Goal: Task Accomplishment & Management: Manage account settings

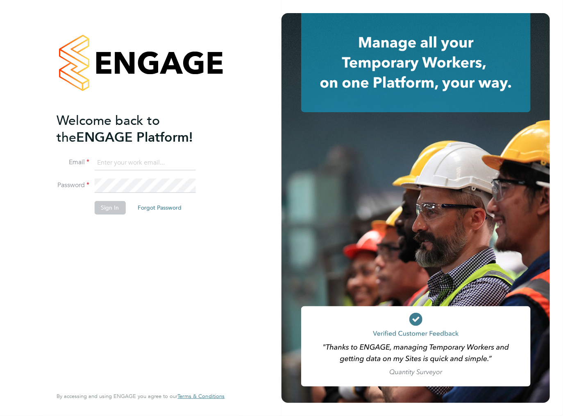
click at [134, 167] on input at bounding box center [144, 163] width 101 height 15
type input "[EMAIL_ADDRESS][DOMAIN_NAME]"
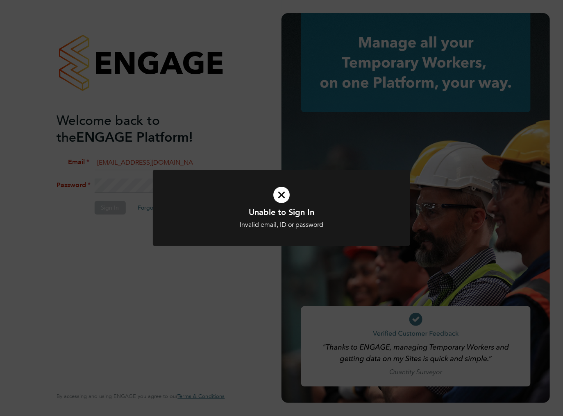
click at [208, 244] on div at bounding box center [281, 208] width 257 height 77
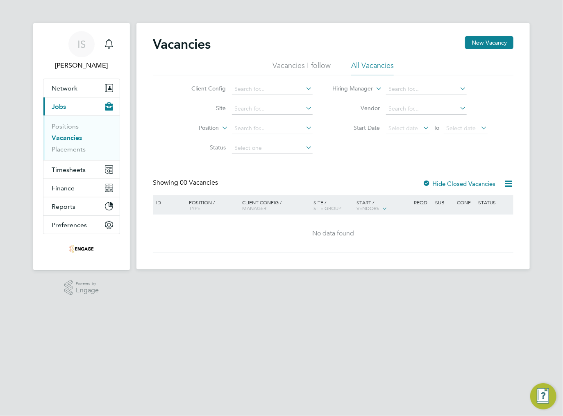
click at [301, 169] on div "Vacancies New Vacancy Vacancies I follow All Vacancies Client Config Site Posit…" at bounding box center [333, 144] width 360 height 217
click at [349, 161] on div "Vacancies New Vacancy Vacancies I follow All Vacancies Client Config Site Posit…" at bounding box center [333, 144] width 360 height 217
click at [358, 143] on div "Client Config Site Position Status Hiring Manager Vendor Start Date Select date…" at bounding box center [333, 116] width 360 height 83
click at [65, 170] on span "Timesheets" at bounding box center [69, 170] width 34 height 8
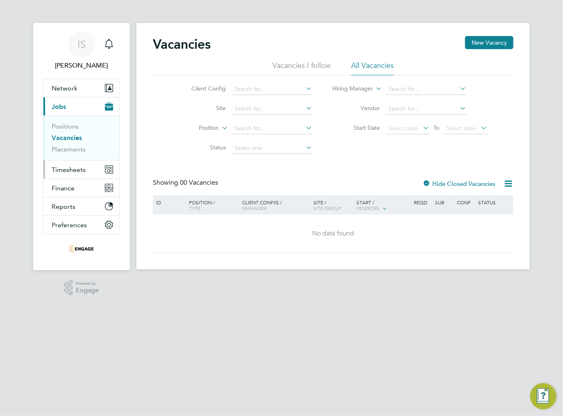
click at [65, 169] on span "Timesheets" at bounding box center [69, 170] width 34 height 8
click at [75, 168] on span "Timesheets" at bounding box center [69, 170] width 34 height 8
click at [64, 169] on span "Timesheets" at bounding box center [69, 170] width 34 height 8
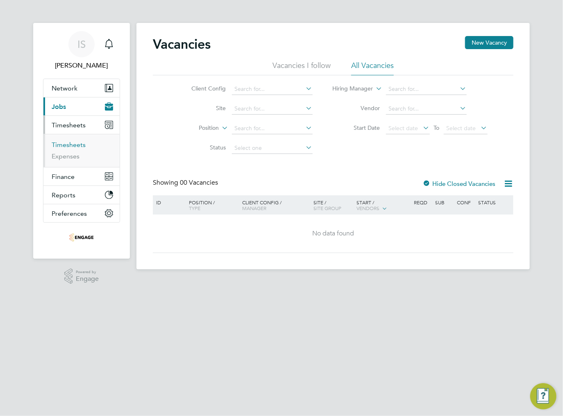
click at [64, 145] on link "Timesheets" at bounding box center [69, 145] width 34 height 8
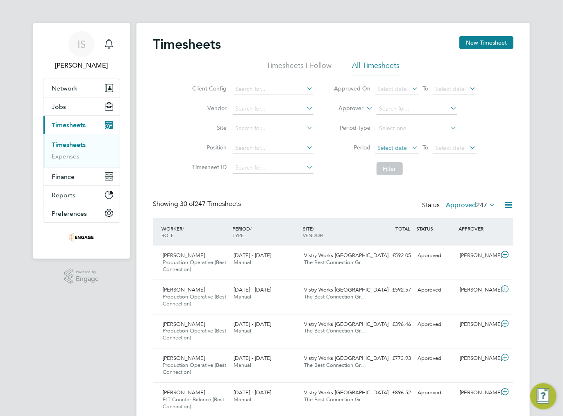
click at [407, 149] on span "Select date" at bounding box center [397, 148] width 44 height 11
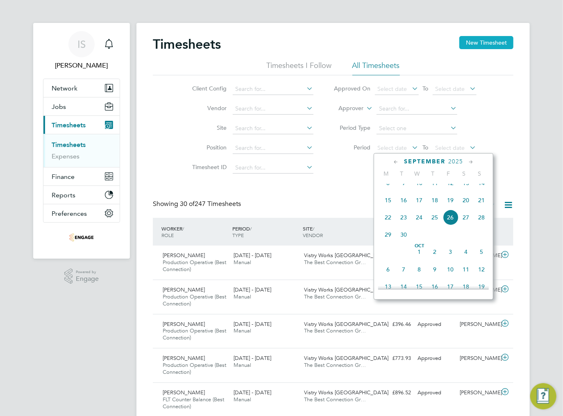
click at [491, 48] on button "New Timesheet" at bounding box center [486, 42] width 54 height 13
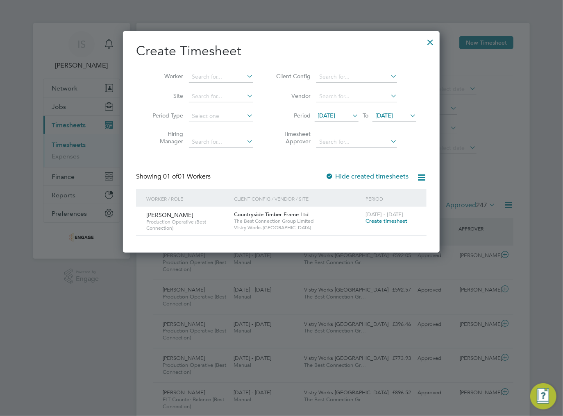
click at [335, 117] on span "12 Sep 2025" at bounding box center [326, 115] width 18 height 7
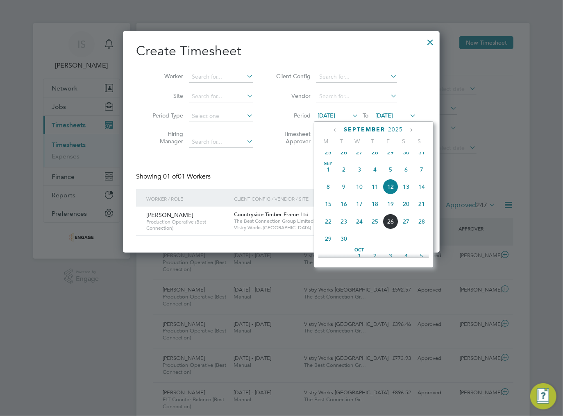
click at [331, 228] on span "22" at bounding box center [328, 222] width 16 height 16
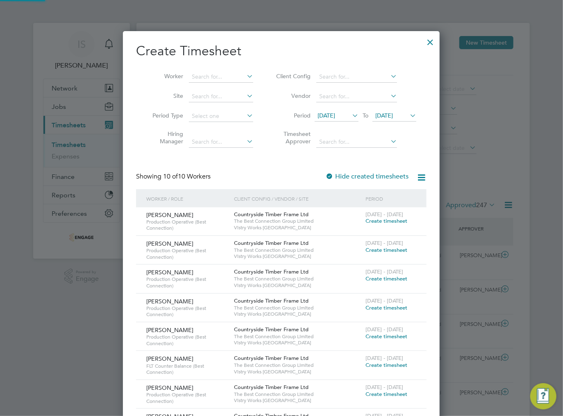
click at [394, 120] on span "22 Sep 2025" at bounding box center [394, 116] width 44 height 11
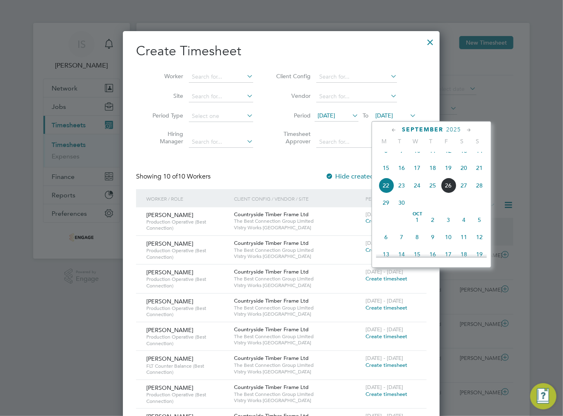
click at [480, 193] on span "28" at bounding box center [479, 186] width 16 height 16
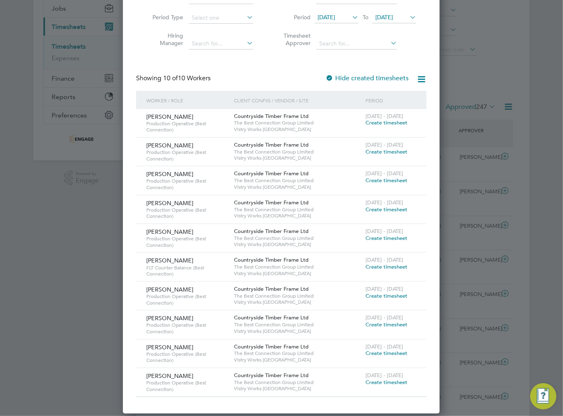
click at [380, 208] on span "Create timesheet" at bounding box center [386, 209] width 42 height 7
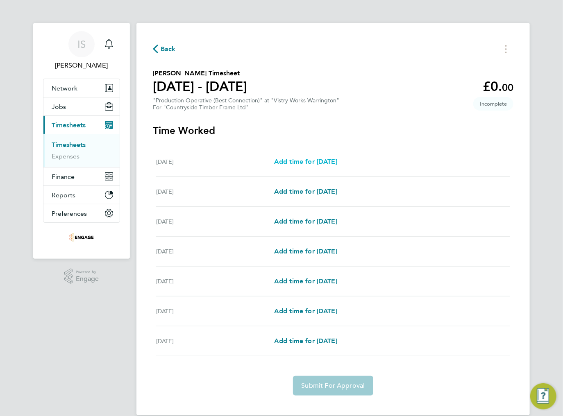
click at [300, 163] on span "Add time for Mon 22 Sep" at bounding box center [305, 162] width 63 height 8
select select "15"
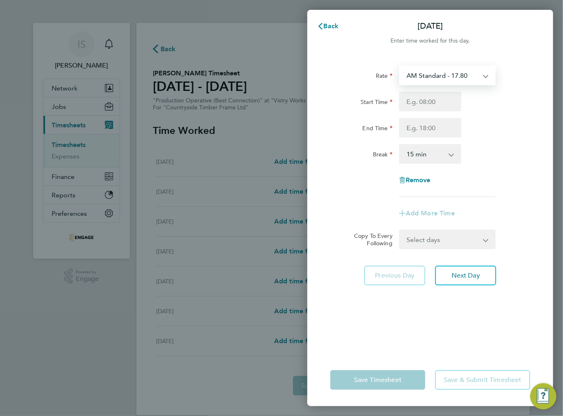
click at [440, 74] on select "AM Standard - 17.80 BONUS - 13.50 PM OT2 - 38.18 PM Standard - 19.09 AM OT2 - 3…" at bounding box center [442, 75] width 85 height 18
select select "15"
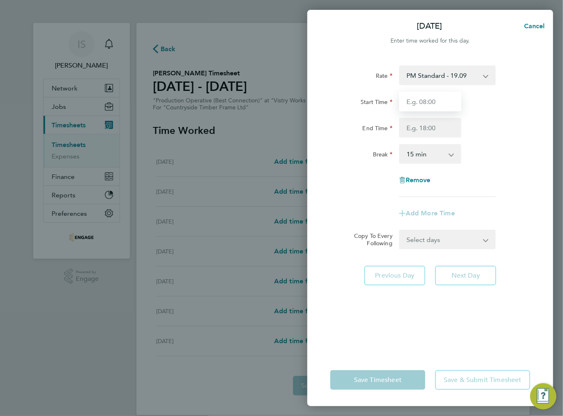
click at [418, 103] on input "Start Time" at bounding box center [430, 102] width 62 height 20
type input "14:00"
click at [414, 135] on input "End Time" at bounding box center [430, 128] width 62 height 20
type input "00:00"
click at [439, 156] on select "0 min 15 min 30 min 45 min 60 min 75 min 90 min" at bounding box center [425, 154] width 51 height 18
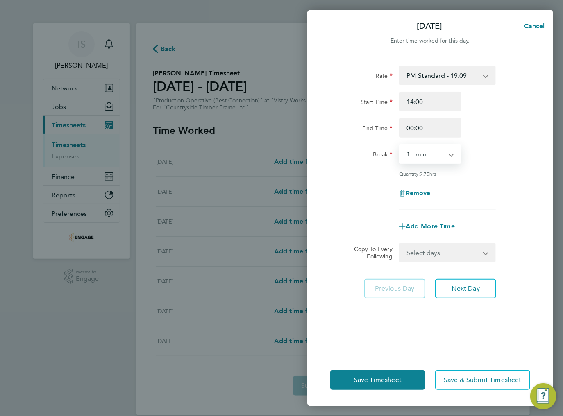
select select "30"
click at [400, 145] on select "0 min 15 min 30 min 45 min 60 min 75 min 90 min" at bounding box center [425, 154] width 51 height 18
click at [497, 177] on div "Rate PM Standard - 19.09 BONUS - 13.50 AM Standard - 17.80 PM OT2 - 38.18 AM OT…" at bounding box center [430, 138] width 200 height 145
click at [432, 256] on select "Select days Day Weekday (Mon-Fri) Weekend (Sat-Sun) Tuesday Wednesday Thursday …" at bounding box center [443, 253] width 86 height 18
select select "TUE"
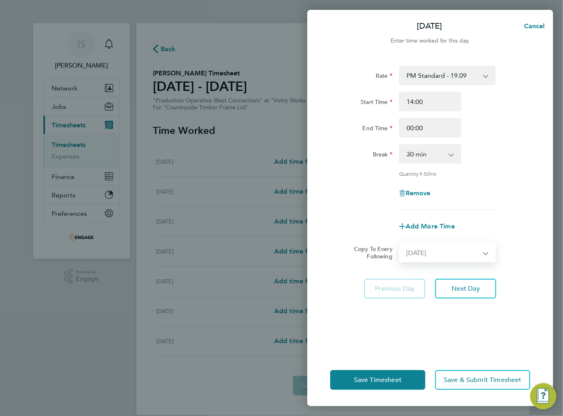
click at [400, 244] on select "Select days Day Weekday (Mon-Fri) Weekend (Sat-Sun) Tuesday Wednesday Thursday …" at bounding box center [443, 253] width 86 height 18
select select "2025-09-28"
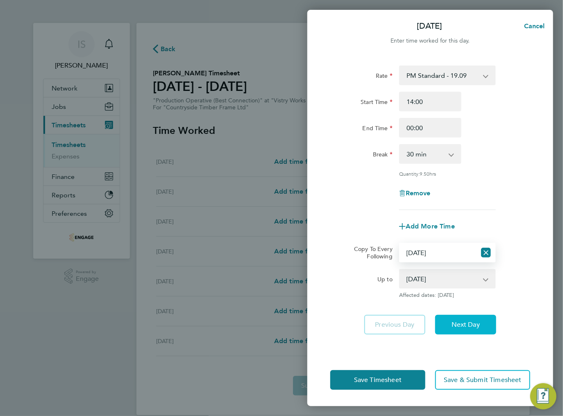
click at [472, 326] on span "Next Day" at bounding box center [465, 325] width 28 height 8
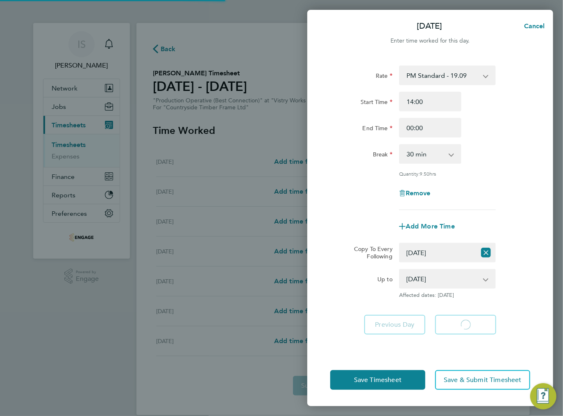
select select "30"
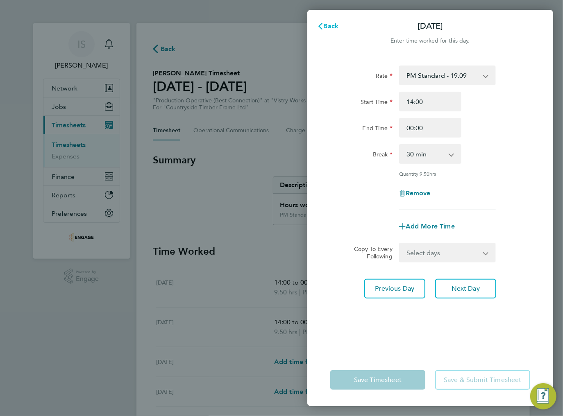
click at [324, 25] on span "Back" at bounding box center [331, 26] width 15 height 8
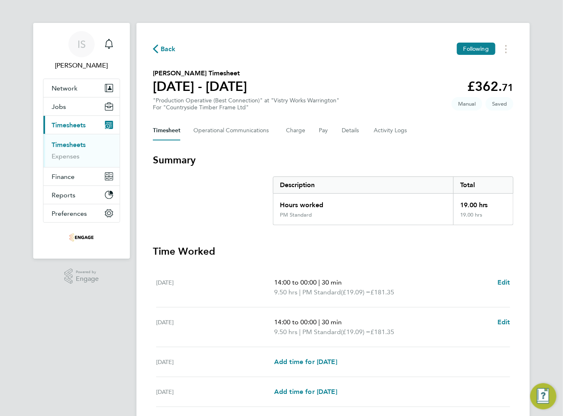
click at [251, 200] on section "Summary Description Total Hours worked 19.00 hrs PM Standard 19.00 hrs" at bounding box center [333, 190] width 360 height 72
click at [256, 195] on section "Summary Description Total Hours worked 19.00 hrs PM Standard 19.00 hrs" at bounding box center [333, 190] width 360 height 72
click at [167, 52] on span "Back" at bounding box center [168, 49] width 15 height 10
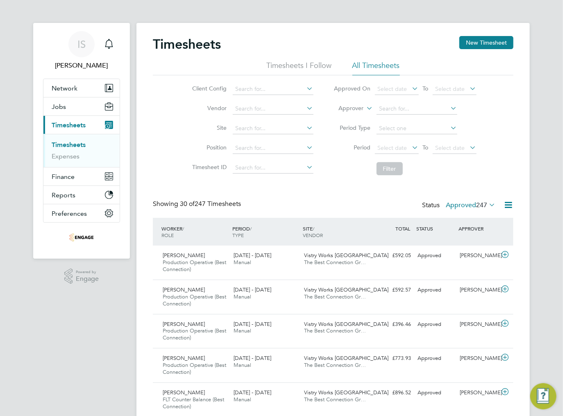
click at [189, 141] on li "Position" at bounding box center [252, 148] width 144 height 20
click at [481, 205] on span "247" at bounding box center [481, 205] width 11 height 8
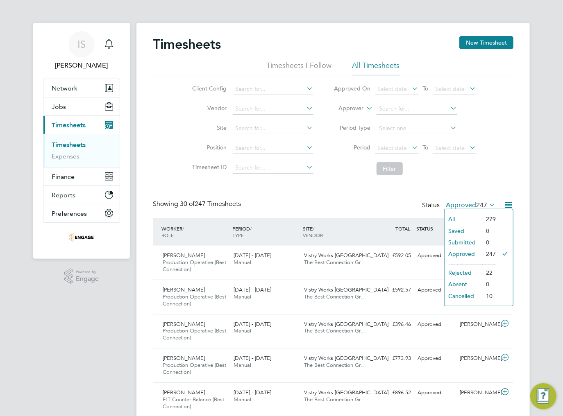
click at [483, 206] on span "247" at bounding box center [481, 205] width 11 height 8
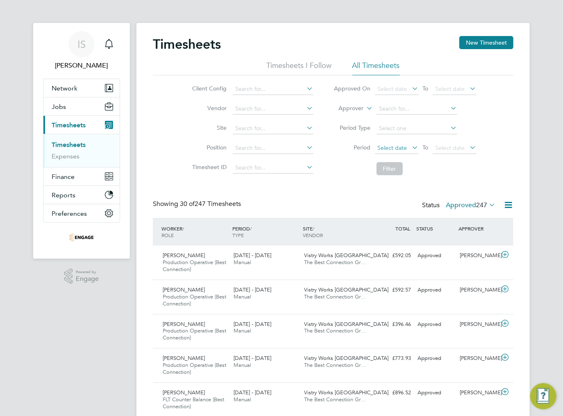
click at [388, 144] on span "Select date" at bounding box center [392, 147] width 29 height 7
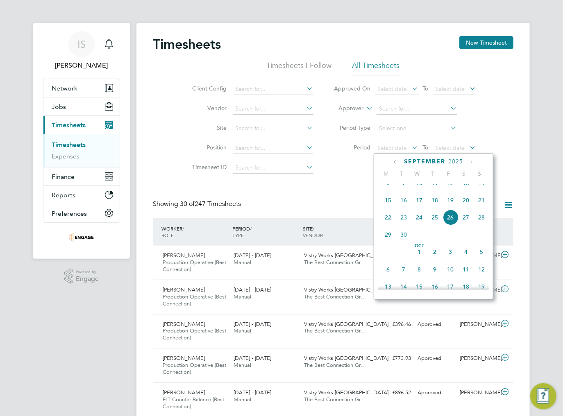
click at [385, 224] on span "22" at bounding box center [388, 218] width 16 height 16
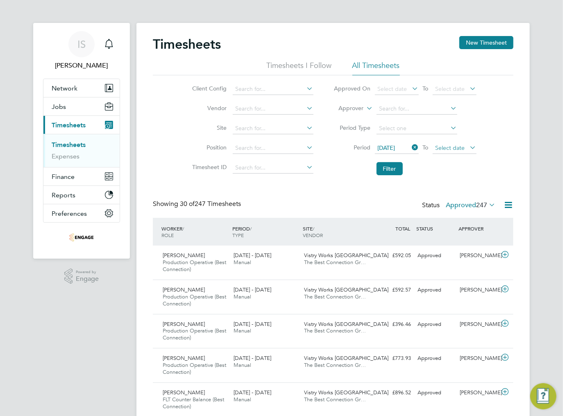
click at [459, 147] on span "Select date" at bounding box center [449, 147] width 29 height 7
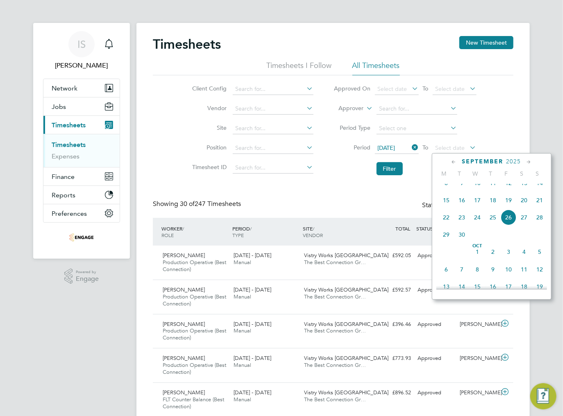
click at [536, 224] on span "28" at bounding box center [540, 218] width 16 height 16
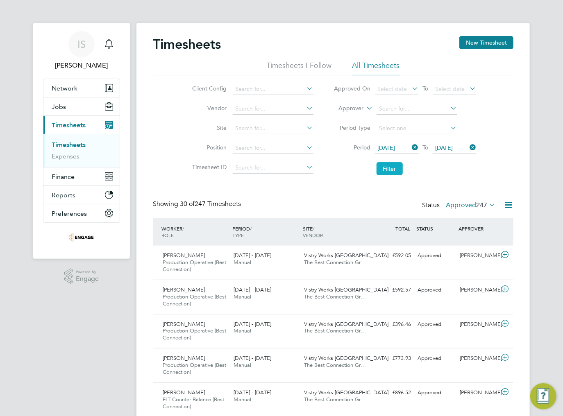
click at [390, 172] on button "Filter" at bounding box center [389, 168] width 26 height 13
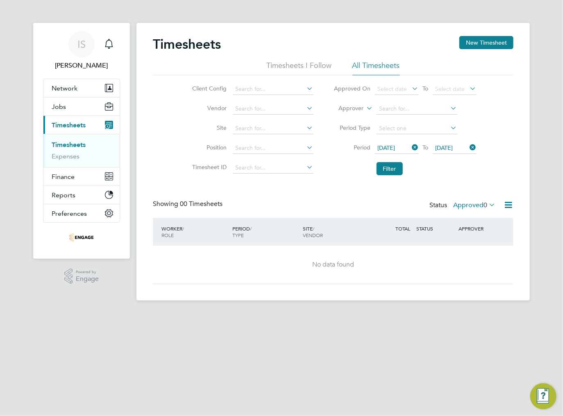
click at [474, 205] on label "Approved 0" at bounding box center [474, 205] width 42 height 8
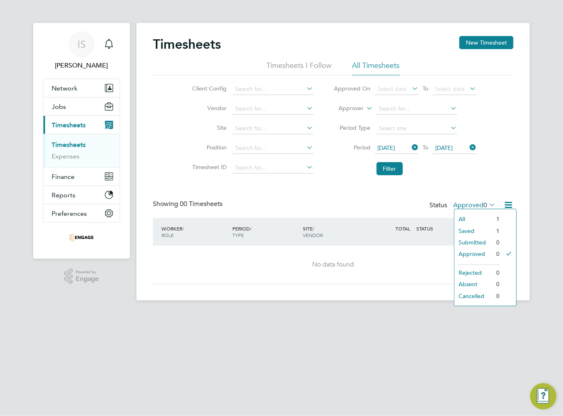
click at [477, 230] on li "Saved" at bounding box center [473, 230] width 38 height 11
